Goal: Task Accomplishment & Management: Manage account settings

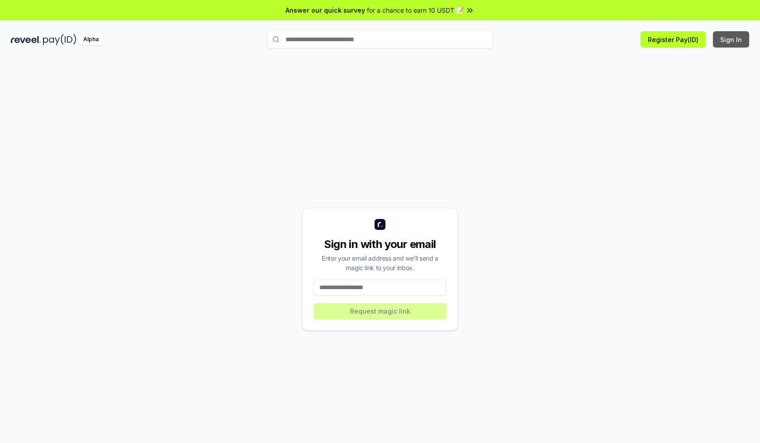
click at [731, 39] on button "Sign In" at bounding box center [731, 39] width 36 height 16
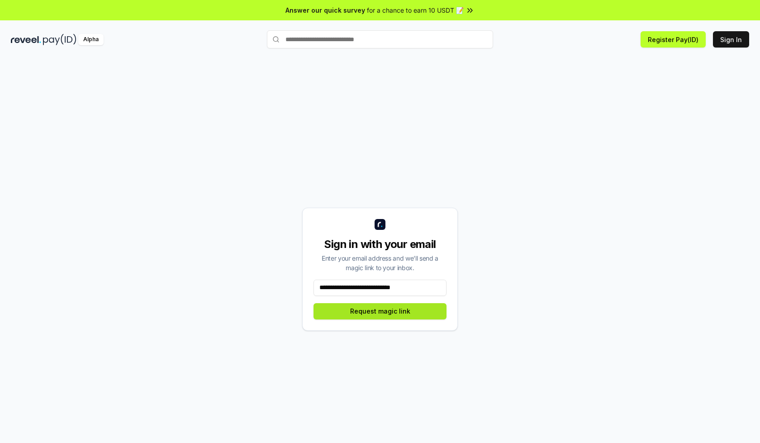
type input "**********"
click at [380, 311] on button "Request magic link" at bounding box center [379, 311] width 133 height 16
